Goal: Task Accomplishment & Management: Manage account settings

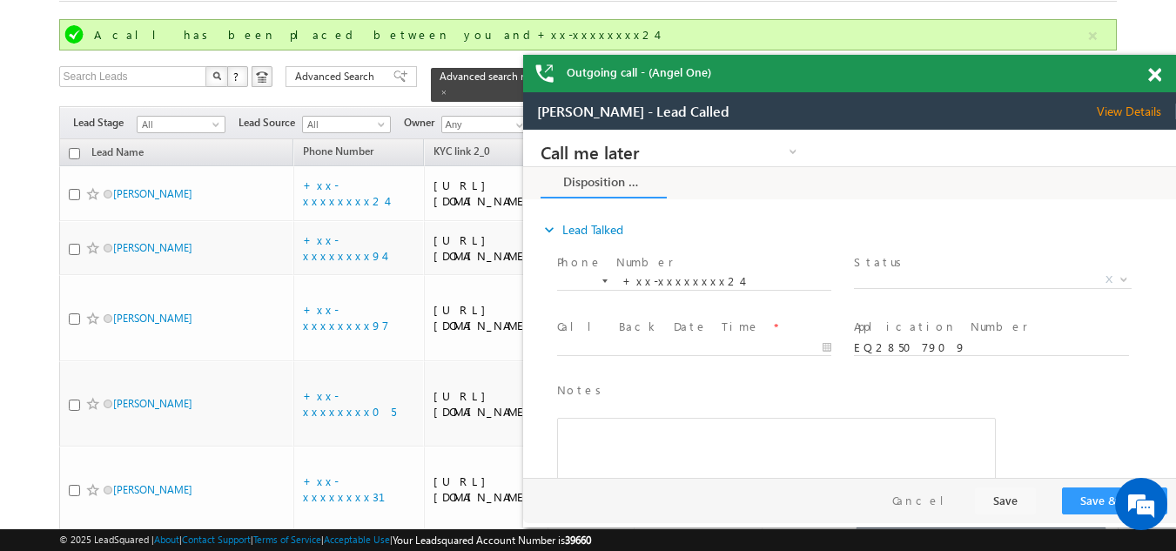
click at [1158, 69] on span at bounding box center [1154, 75] width 13 height 15
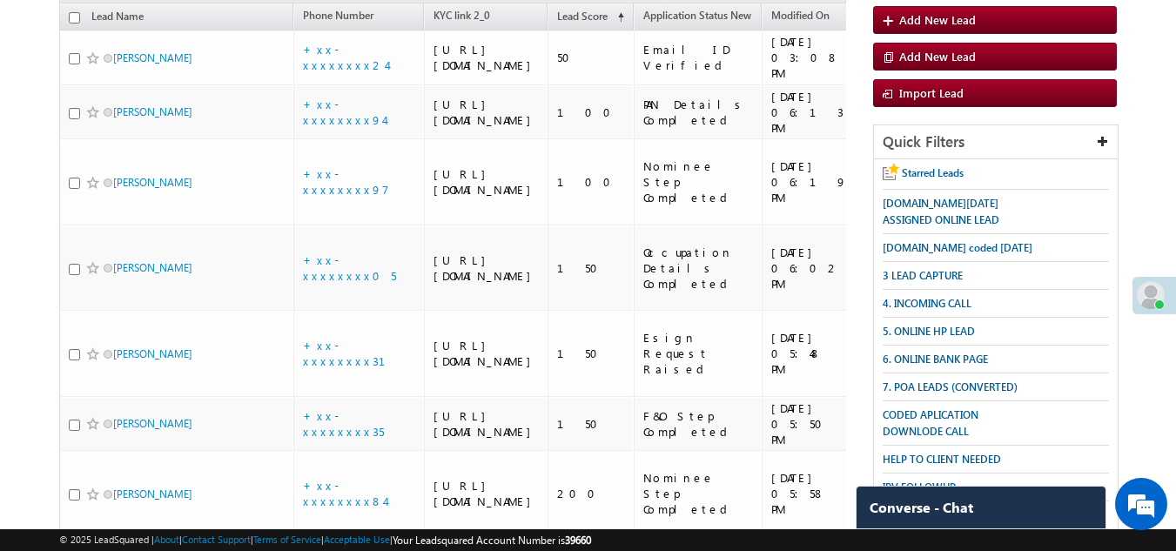
scroll to position [62, 0]
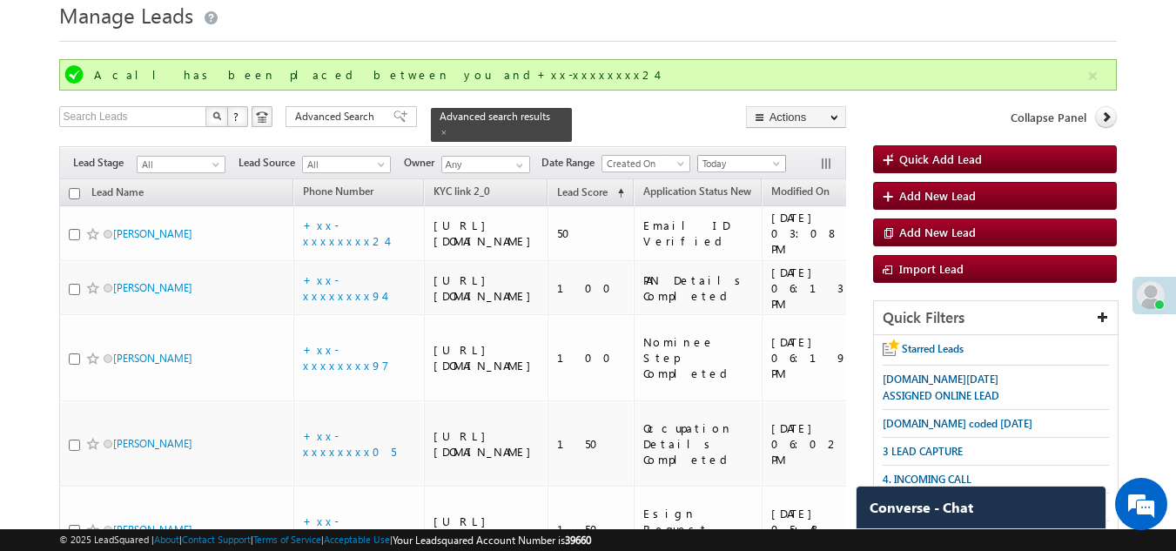
click at [746, 156] on span "Today" at bounding box center [739, 164] width 83 height 16
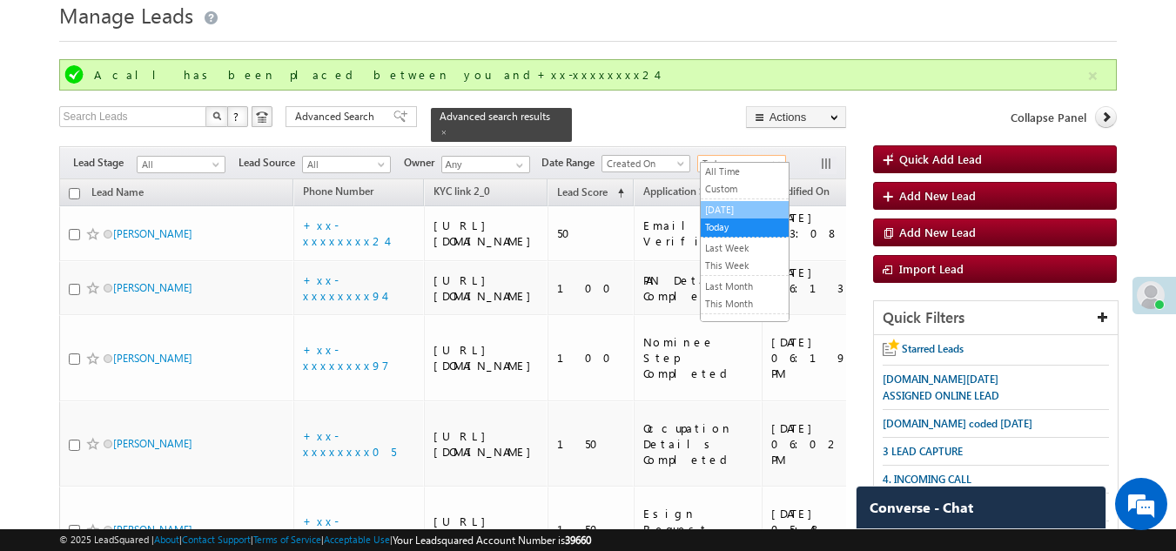
click at [736, 205] on link "[DATE]" at bounding box center [745, 210] width 88 height 16
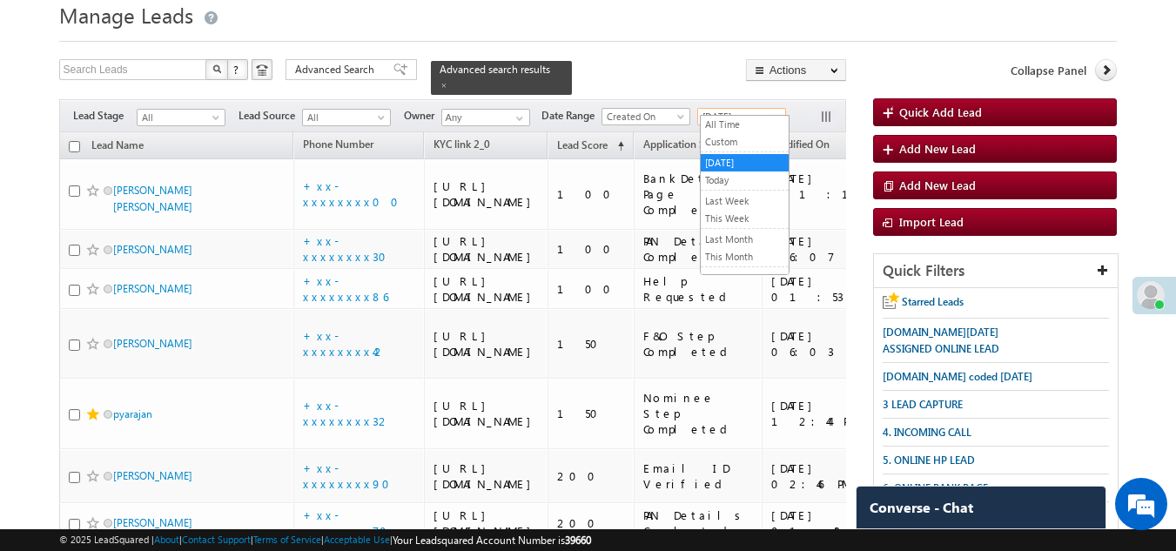
click at [744, 109] on span "Yesterday" at bounding box center [739, 117] width 83 height 16
click at [734, 181] on link "Today" at bounding box center [745, 180] width 88 height 16
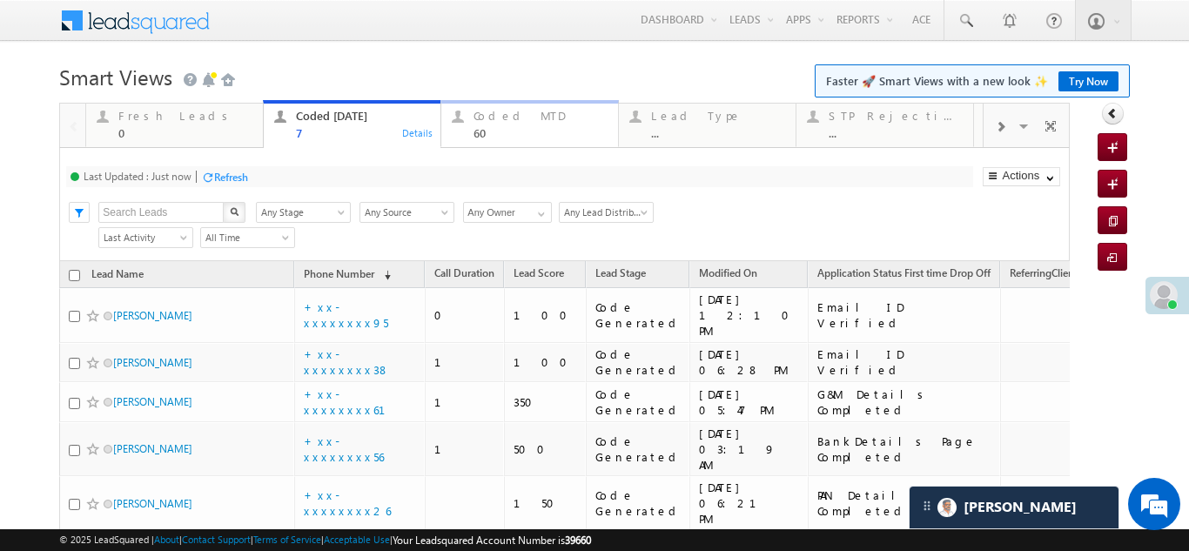
click at [504, 112] on div "Coded MTD" at bounding box center [540, 116] width 134 height 14
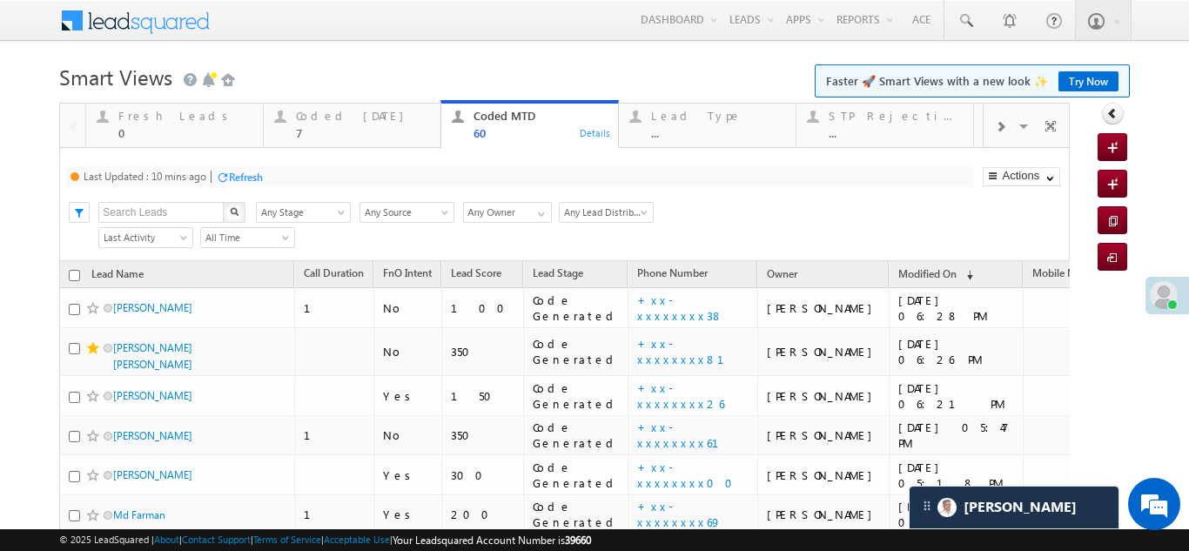
click at [237, 178] on div "Refresh" at bounding box center [246, 177] width 34 height 13
click at [155, 111] on div "Fresh Leads" at bounding box center [185, 116] width 134 height 14
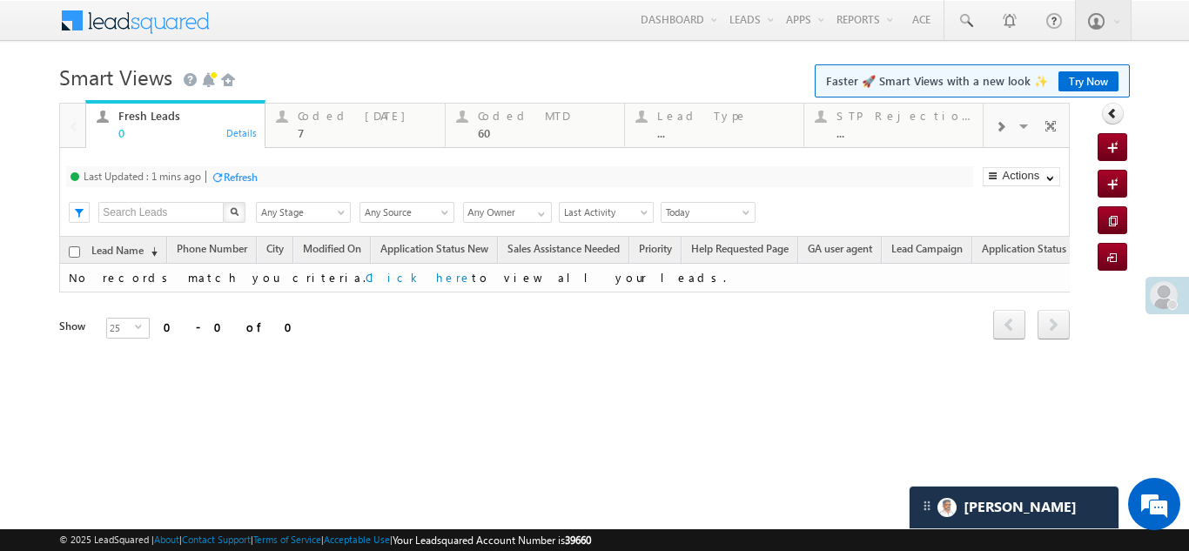
click at [253, 177] on div "Refresh" at bounding box center [241, 177] width 34 height 13
click at [333, 111] on div "Coded Today" at bounding box center [366, 116] width 136 height 14
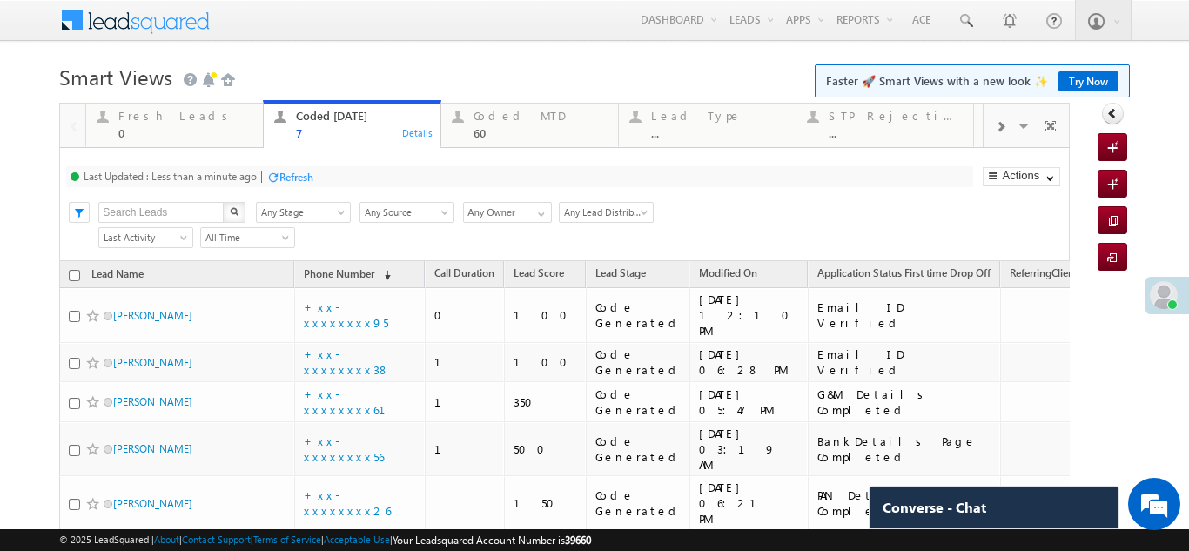
click at [300, 172] on div "Refresh" at bounding box center [296, 177] width 34 height 13
click at [238, 178] on div "Refresh" at bounding box center [231, 177] width 34 height 13
click at [298, 179] on div "Refresh" at bounding box center [296, 177] width 34 height 13
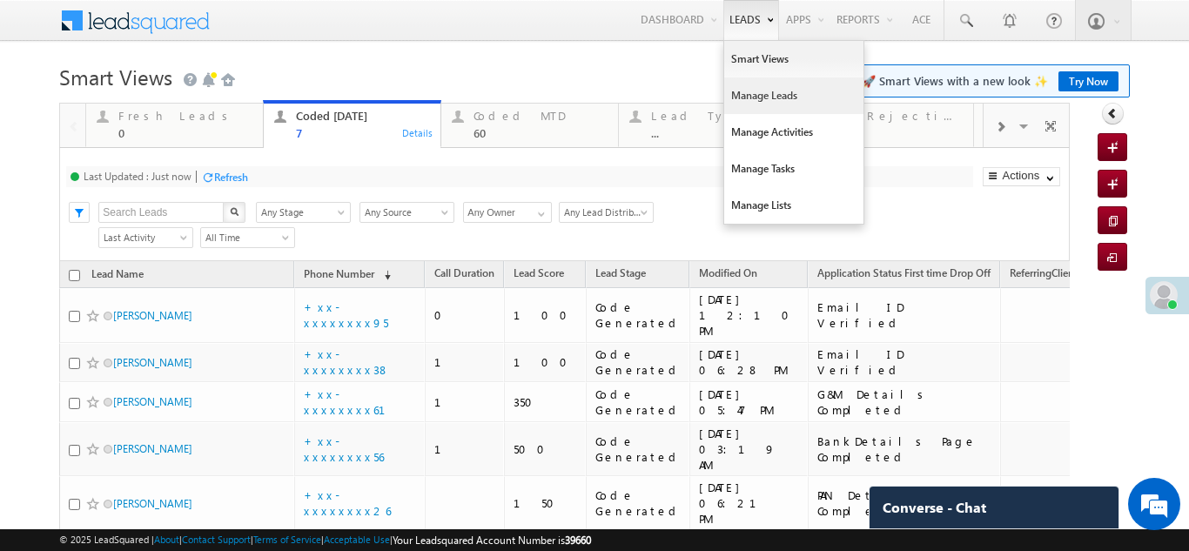
click at [739, 93] on link "Manage Leads" at bounding box center [793, 95] width 139 height 37
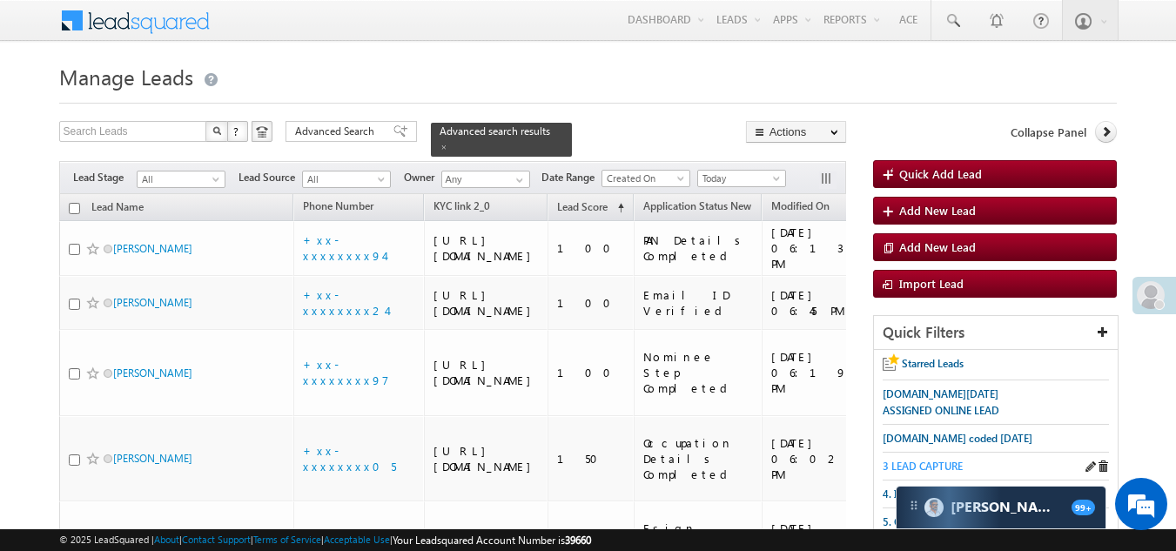
click at [918, 462] on span "3 LEAD CAPTURE" at bounding box center [922, 465] width 80 height 13
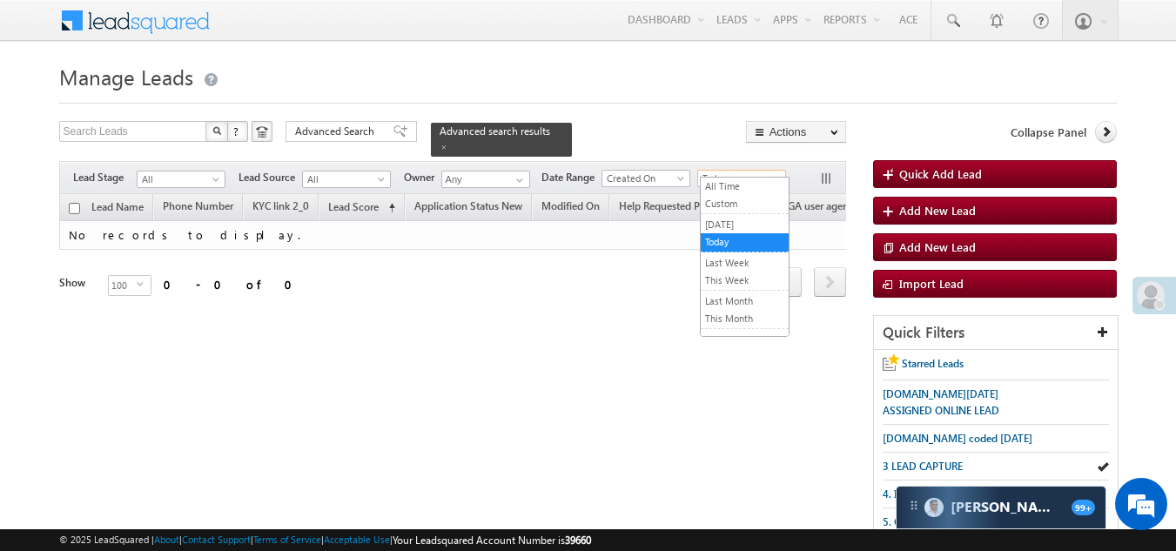
click at [723, 171] on span "Today" at bounding box center [739, 179] width 83 height 16
click at [725, 183] on link "All Time" at bounding box center [745, 186] width 88 height 16
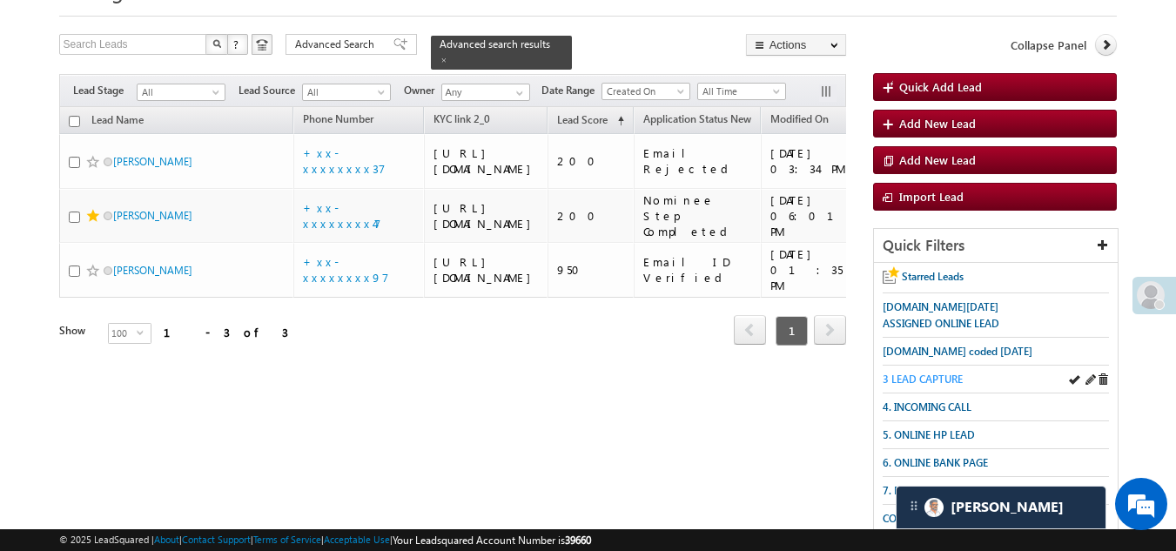
click at [922, 375] on span "3 LEAD CAPTURE" at bounding box center [922, 378] width 80 height 13
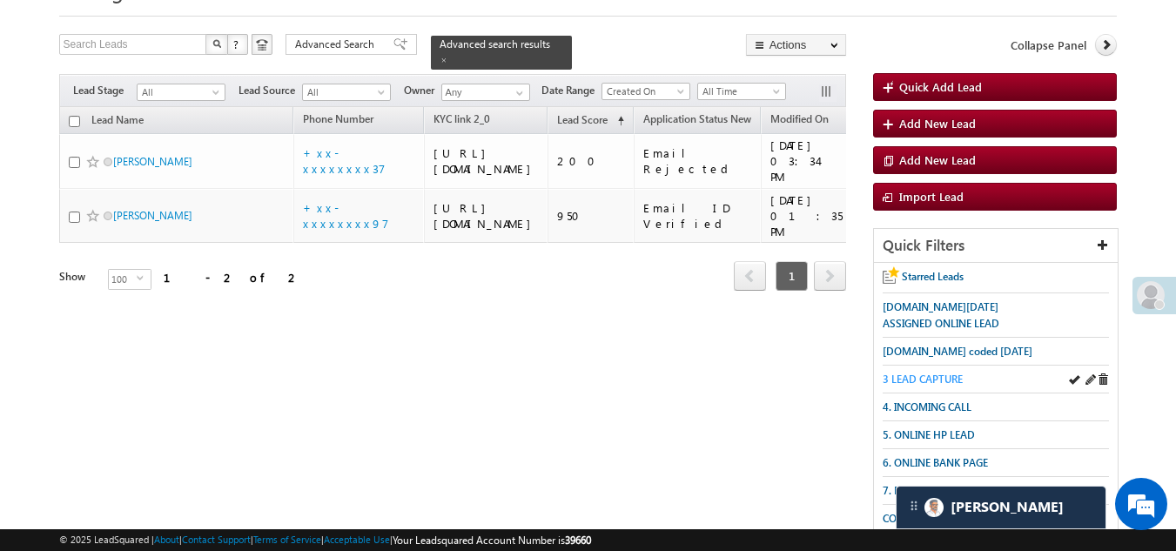
click at [927, 377] on span "3 LEAD CAPTURE" at bounding box center [922, 378] width 80 height 13
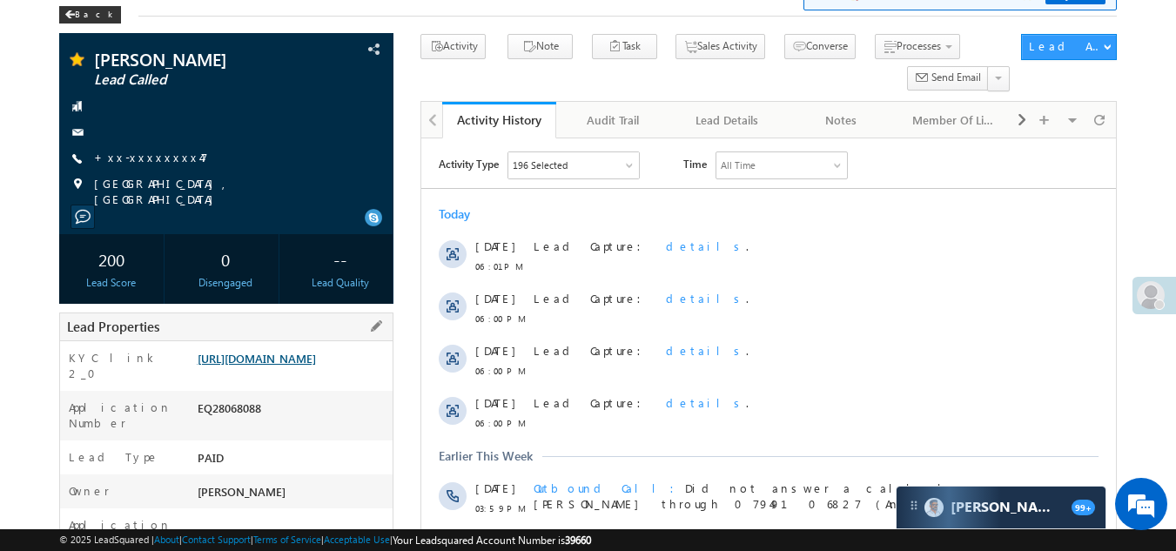
click at [265, 365] on link "https://angelbroking1-pk3em7sa.customui-test.leadsquared.com?leadId=a2fdf60b-50…" at bounding box center [257, 358] width 118 height 15
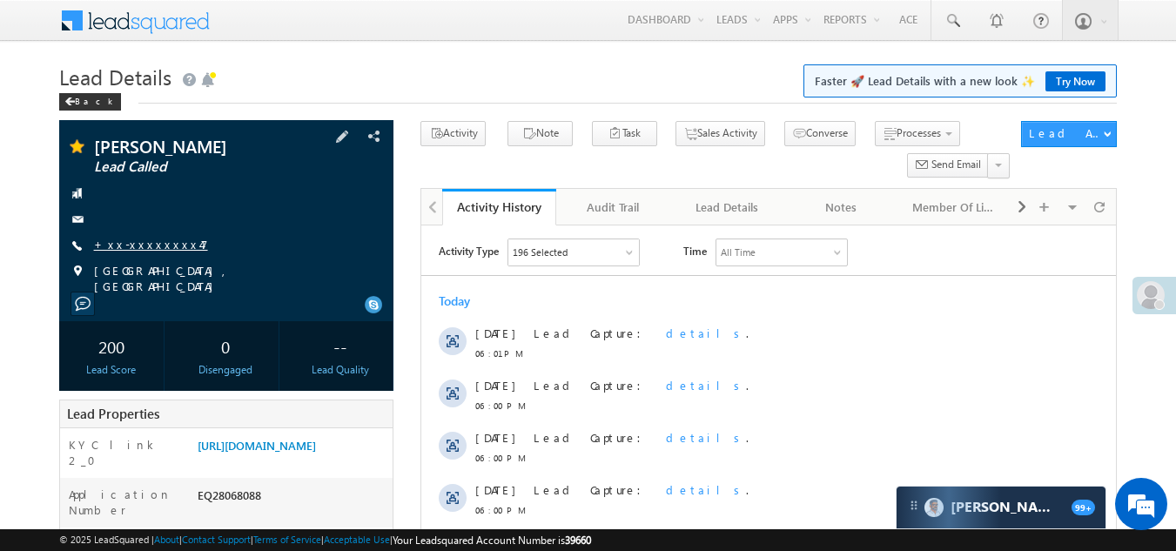
click at [132, 245] on link "+xx-xxxxxxxx47" at bounding box center [151, 244] width 114 height 15
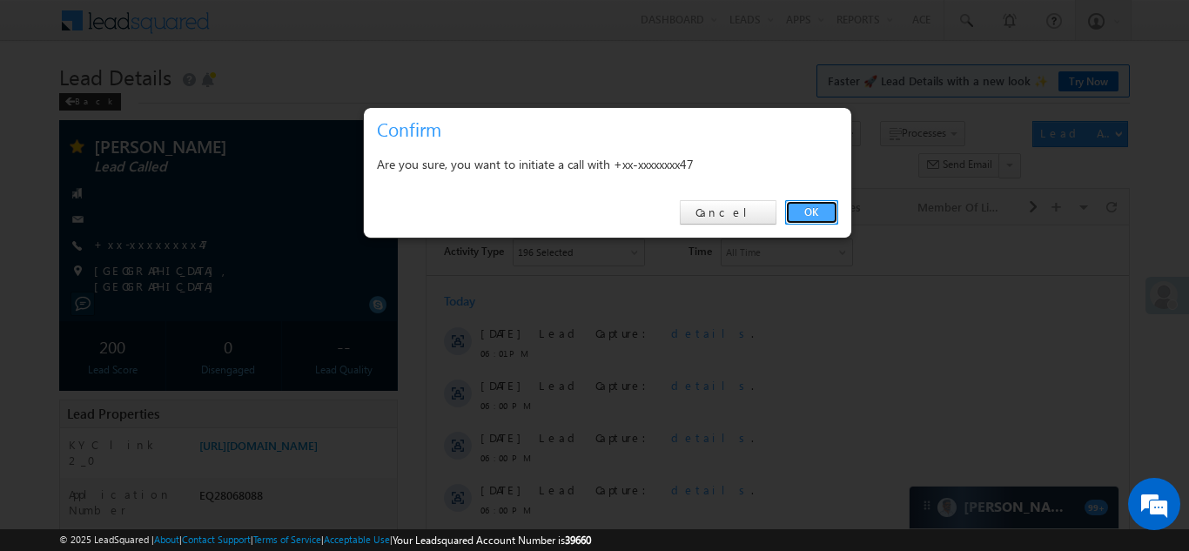
click at [817, 207] on link "OK" at bounding box center [811, 212] width 53 height 24
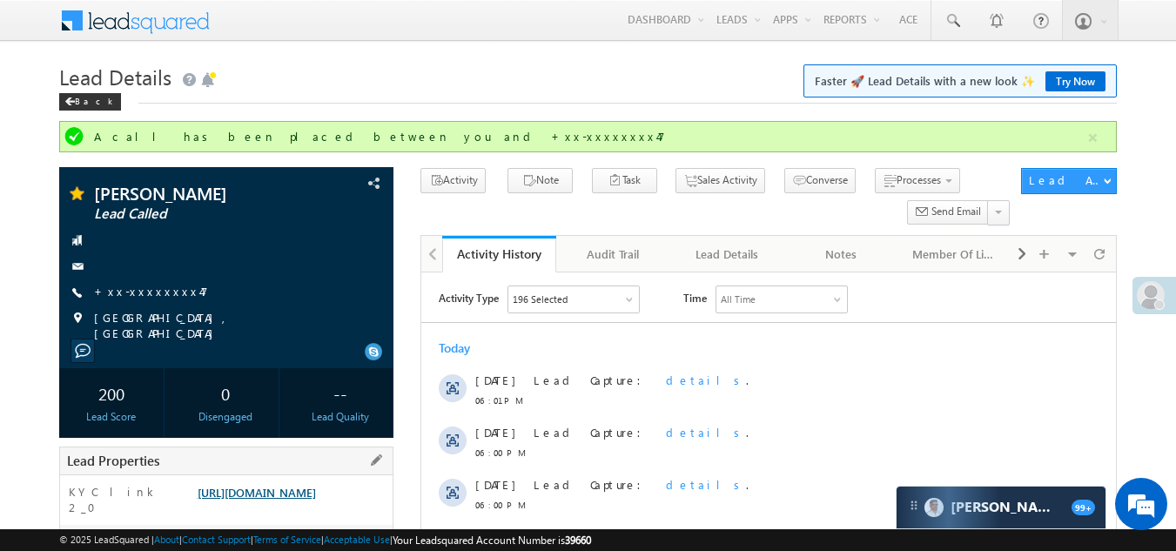
click at [294, 460] on div "Lead Properties" at bounding box center [226, 460] width 335 height 29
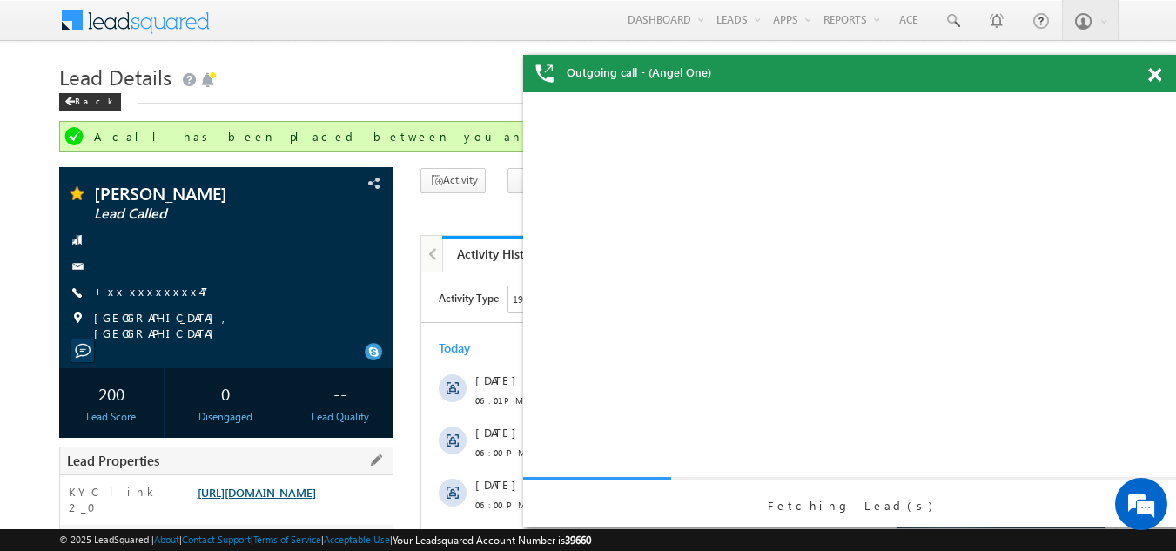
click at [293, 493] on link "[URL][DOMAIN_NAME]" at bounding box center [257, 492] width 118 height 15
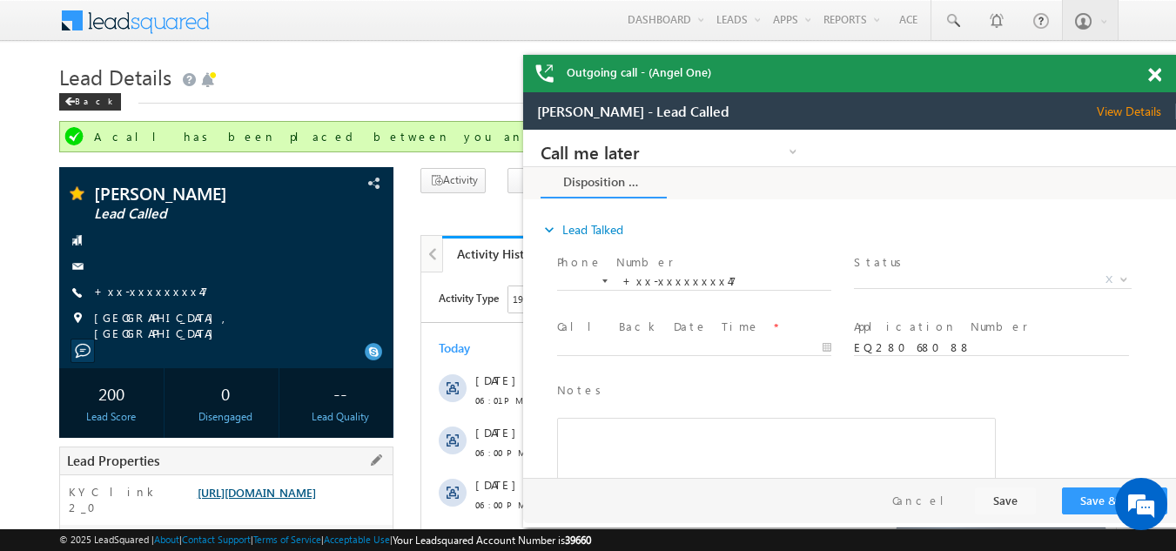
click at [0, 0] on link "[URL][DOMAIN_NAME]" at bounding box center [0, 0] width 0 height 0
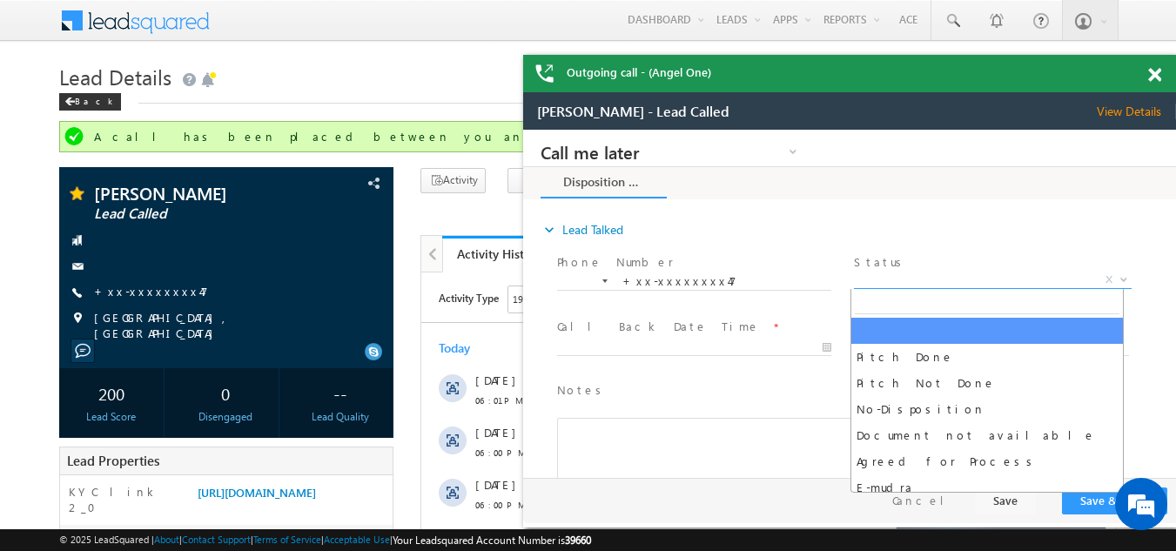
click at [971, 278] on span "X" at bounding box center [992, 280] width 277 height 17
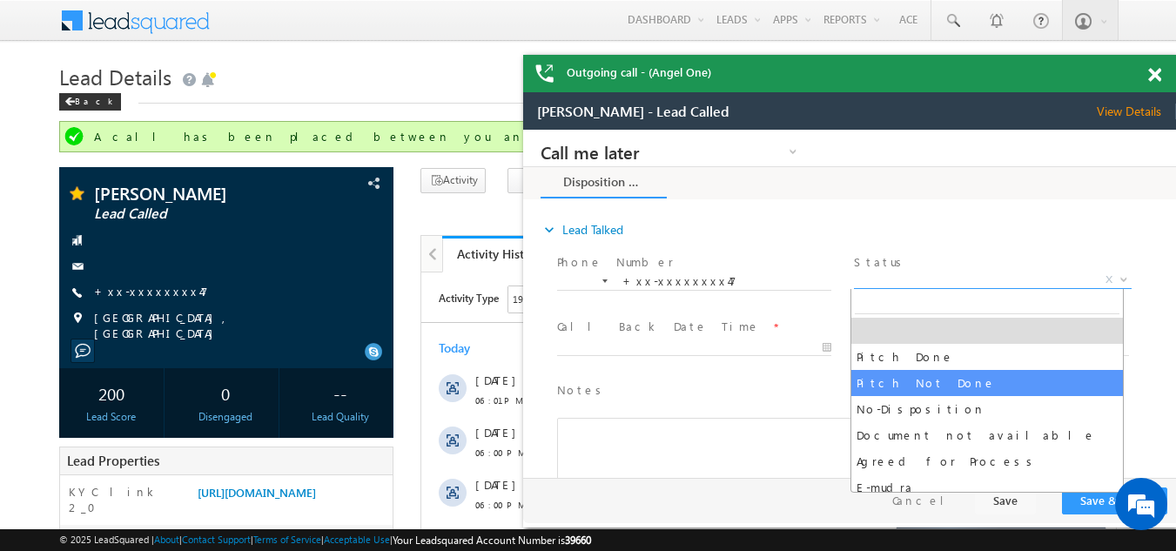
select select "Pitch Not Done"
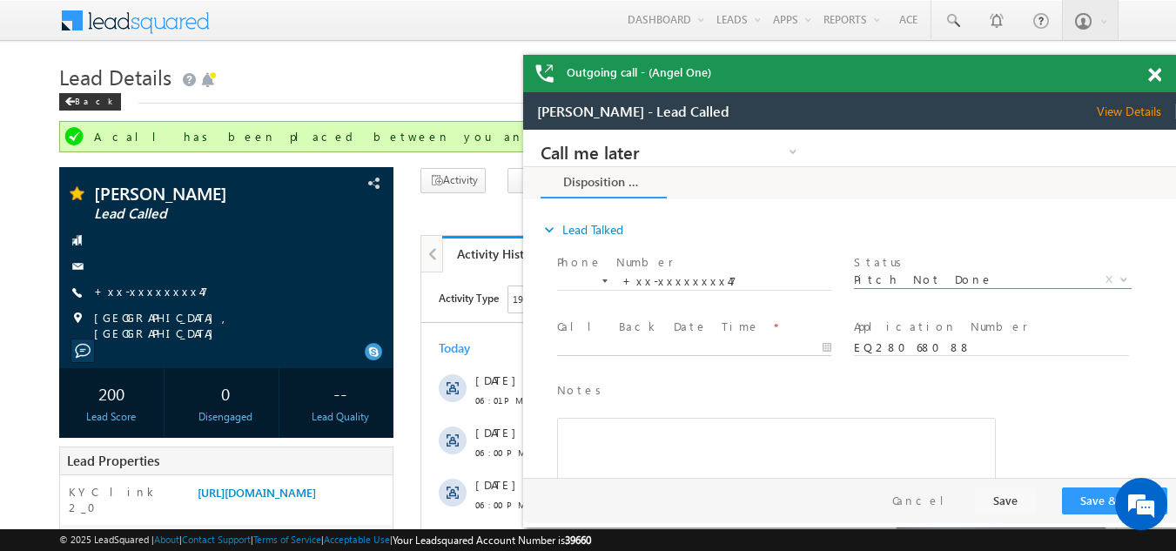
type input "09/07/25 7:32 PM"
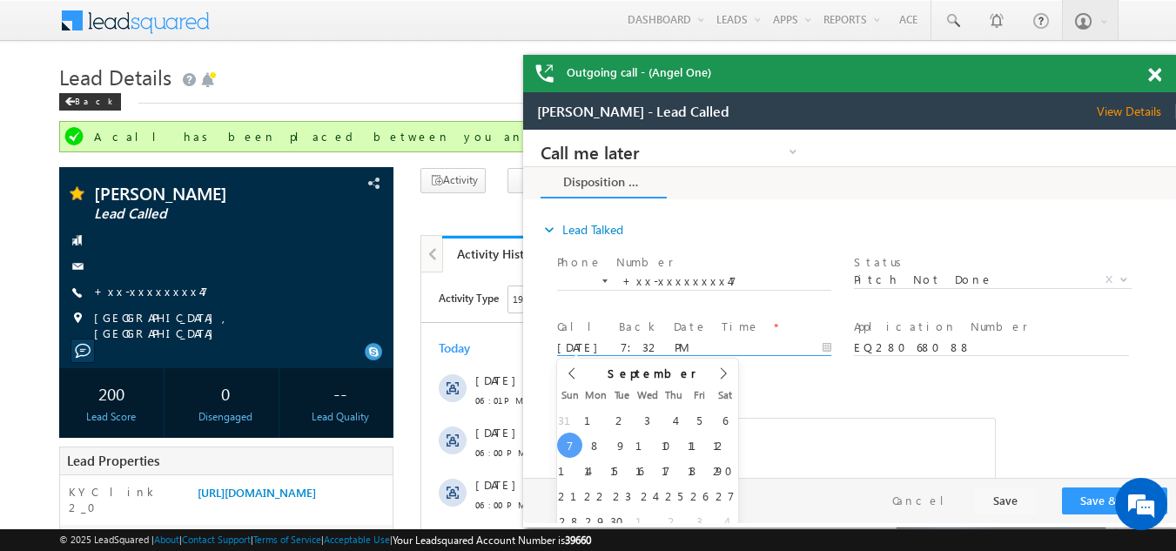
click at [700, 342] on input "09/07/25 7:32 PM" at bounding box center [694, 347] width 274 height 17
click at [1091, 495] on button "Save & Close" at bounding box center [1114, 500] width 105 height 27
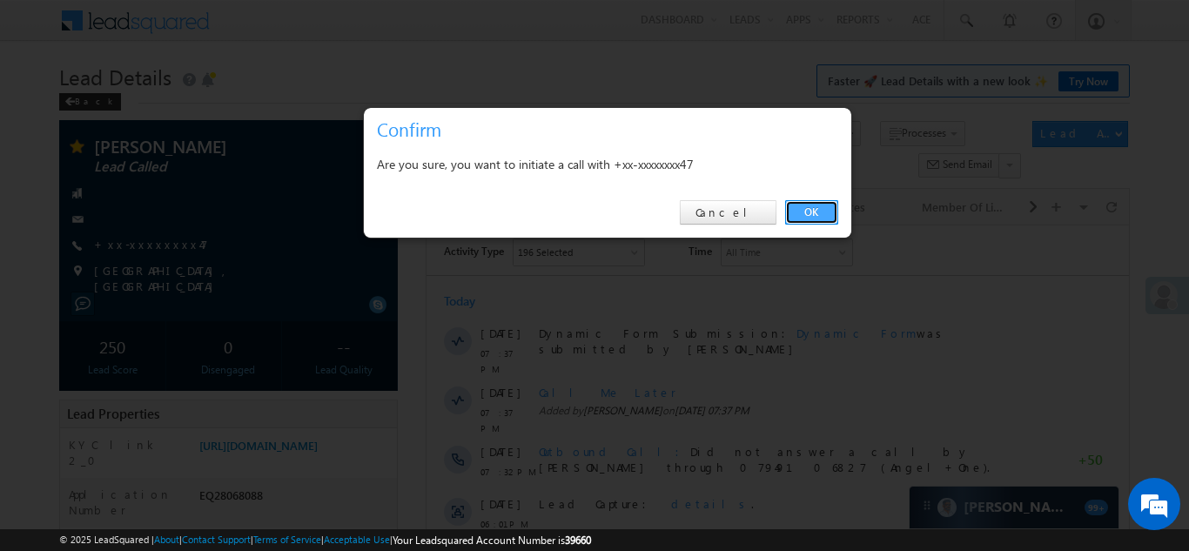
click at [815, 207] on link "OK" at bounding box center [811, 212] width 53 height 24
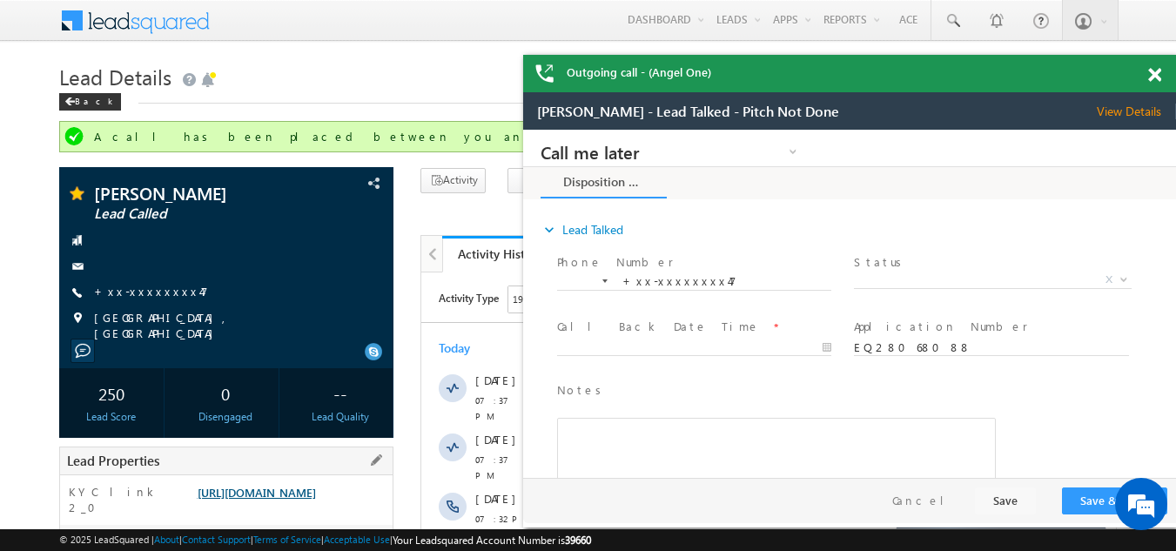
click at [243, 499] on link "[URL][DOMAIN_NAME]" at bounding box center [257, 492] width 118 height 15
